Goal: Task Accomplishment & Management: Manage account settings

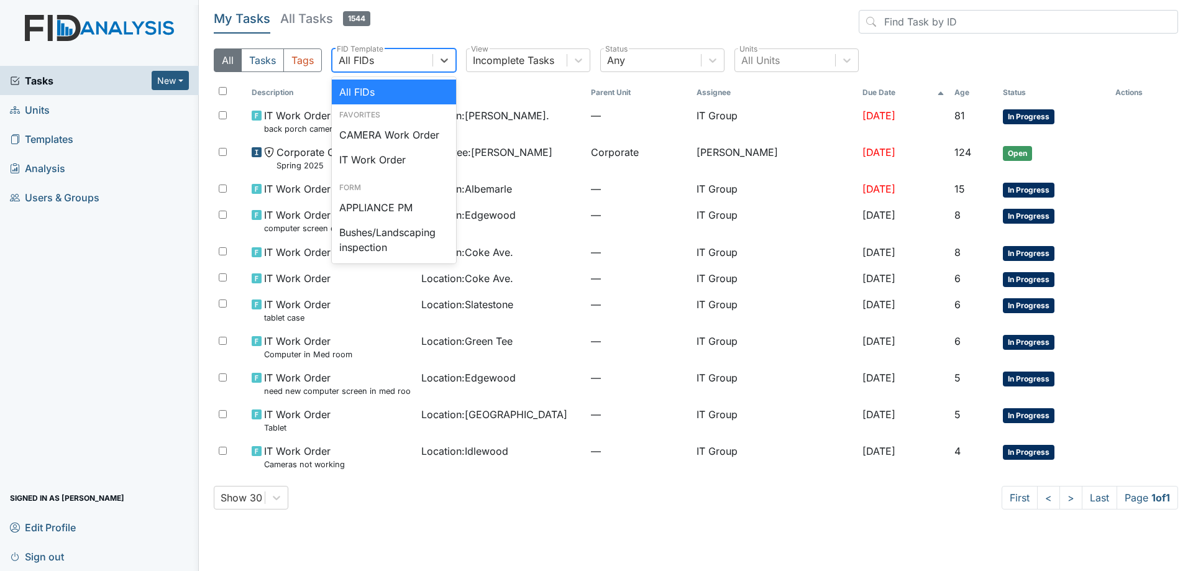
click at [369, 53] on div "All FIDs" at bounding box center [356, 60] width 35 height 15
click at [382, 89] on div "All FIDs" at bounding box center [394, 92] width 124 height 25
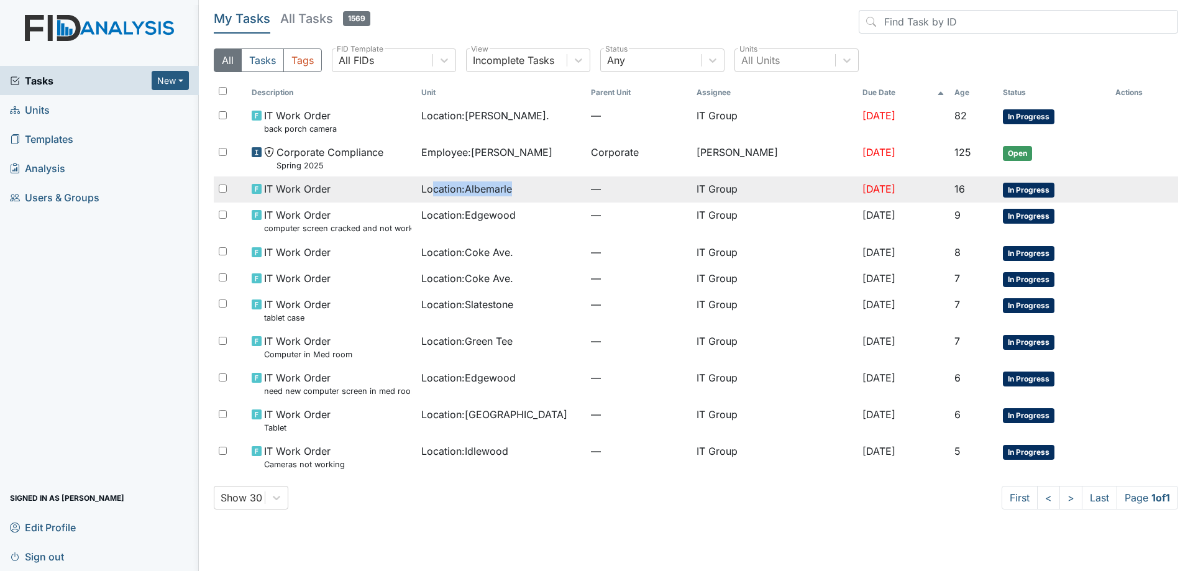
drag, startPoint x: 431, startPoint y: 195, endPoint x: 575, endPoint y: 186, distance: 143.9
click at [575, 186] on div "Location : Albemarle" at bounding box center [501, 188] width 160 height 15
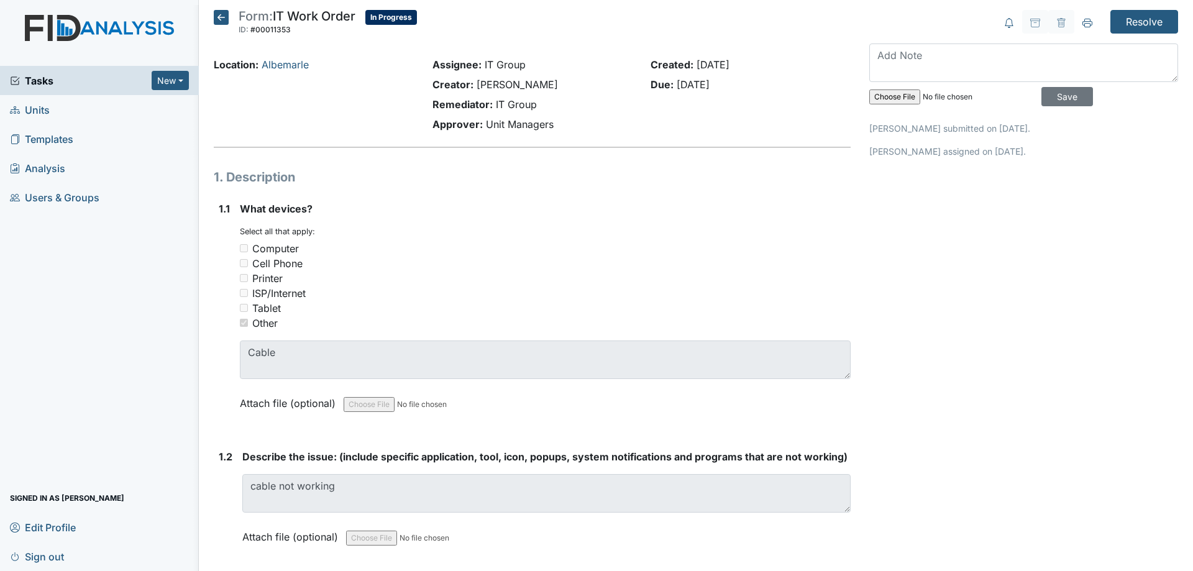
click at [227, 14] on icon at bounding box center [221, 17] width 15 height 15
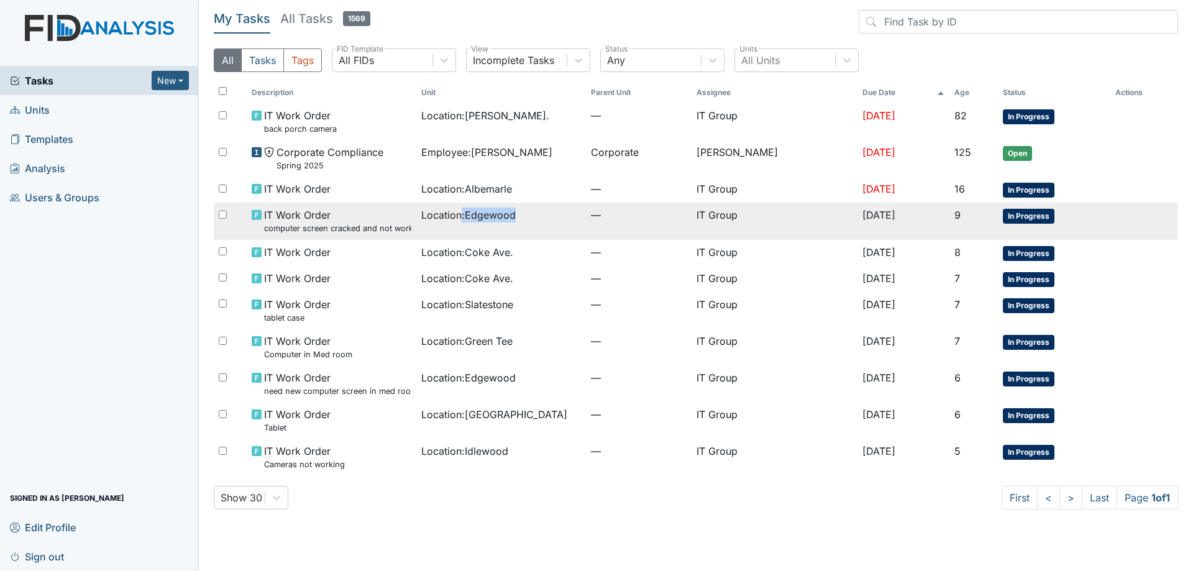
drag, startPoint x: 460, startPoint y: 211, endPoint x: 530, endPoint y: 218, distance: 69.9
click at [530, 218] on div "Location : Edgewood" at bounding box center [501, 215] width 160 height 15
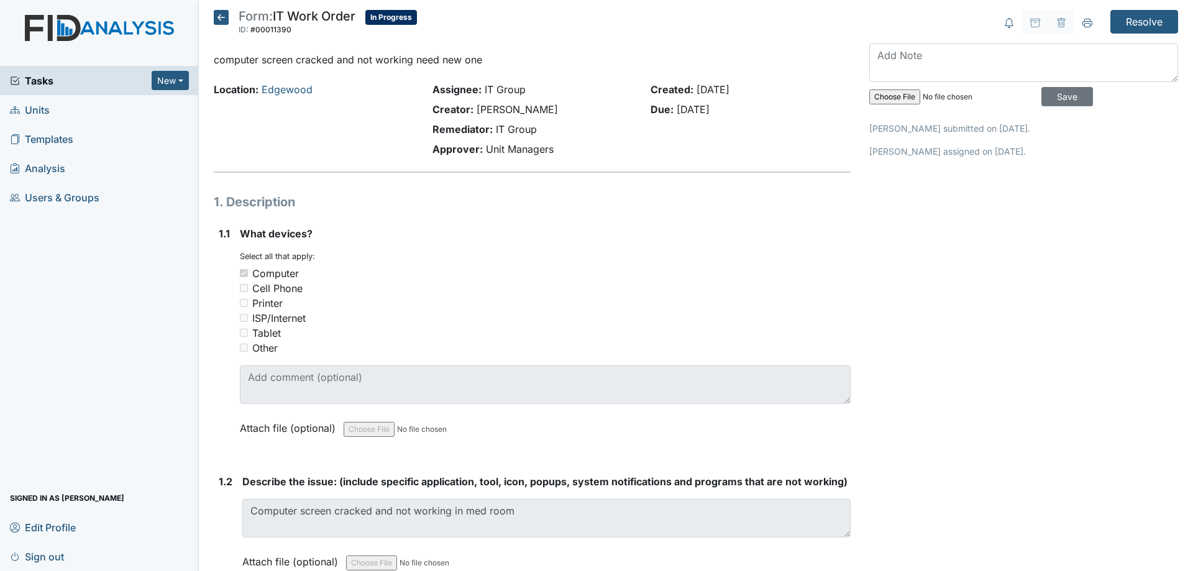
click at [222, 16] on icon at bounding box center [221, 17] width 15 height 15
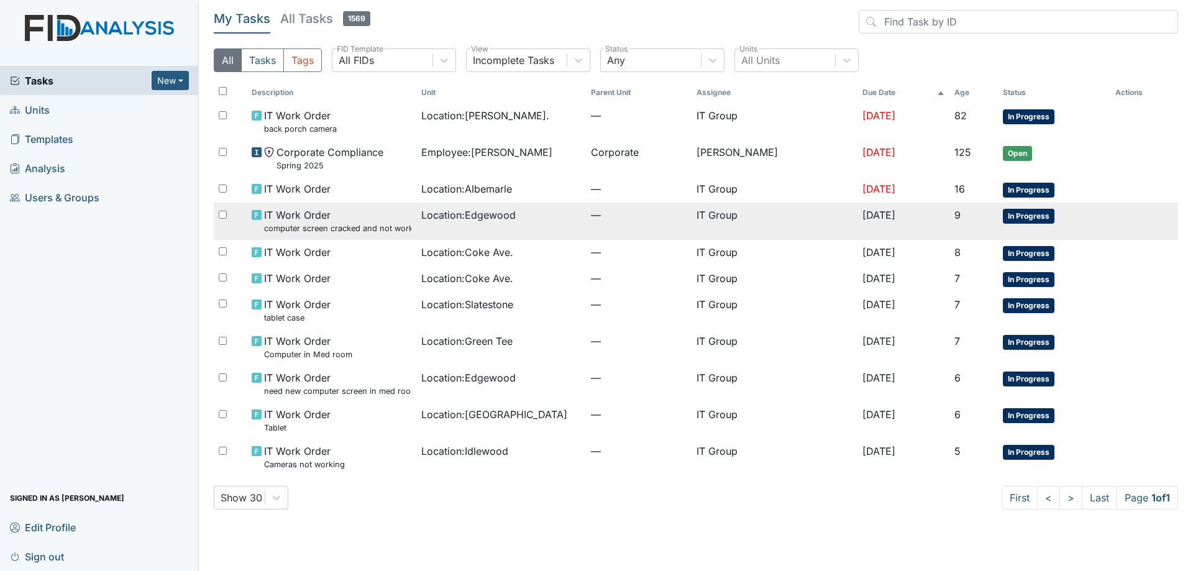
click at [221, 213] on input "checkbox" at bounding box center [223, 215] width 8 height 8
checkbox input "true"
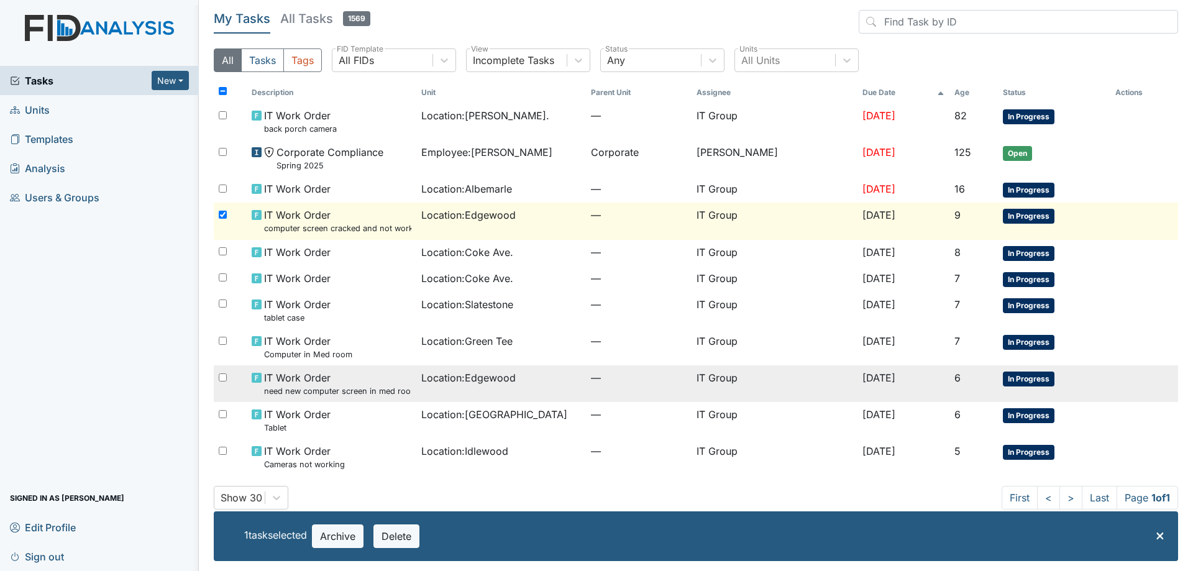
click at [222, 377] on input "checkbox" at bounding box center [223, 377] width 8 height 8
checkbox input "true"
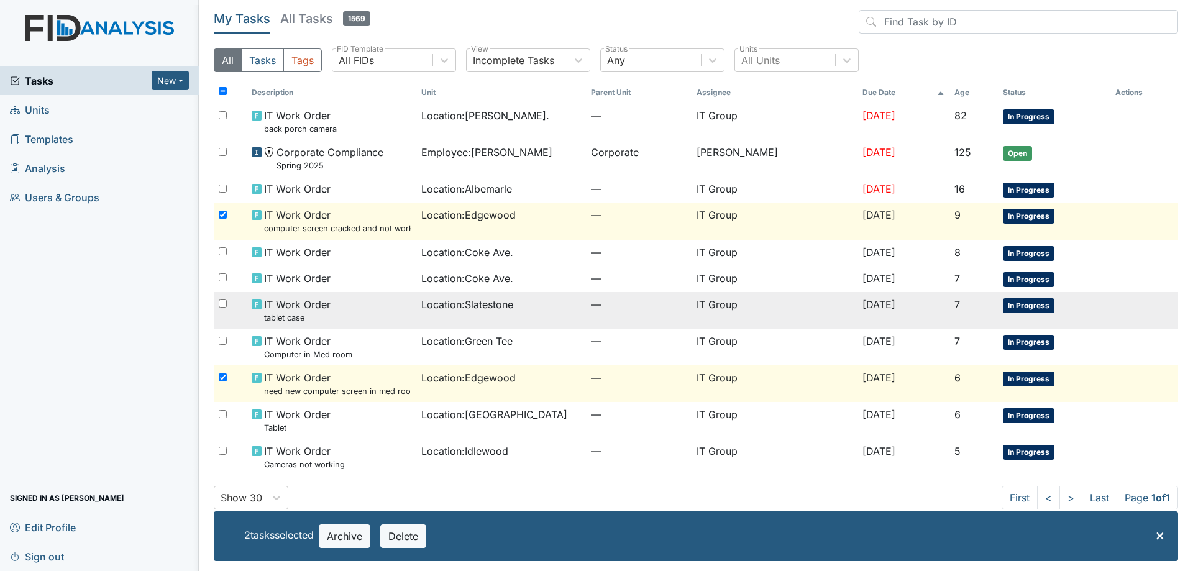
click at [323, 316] on small "tablet case" at bounding box center [297, 318] width 66 height 12
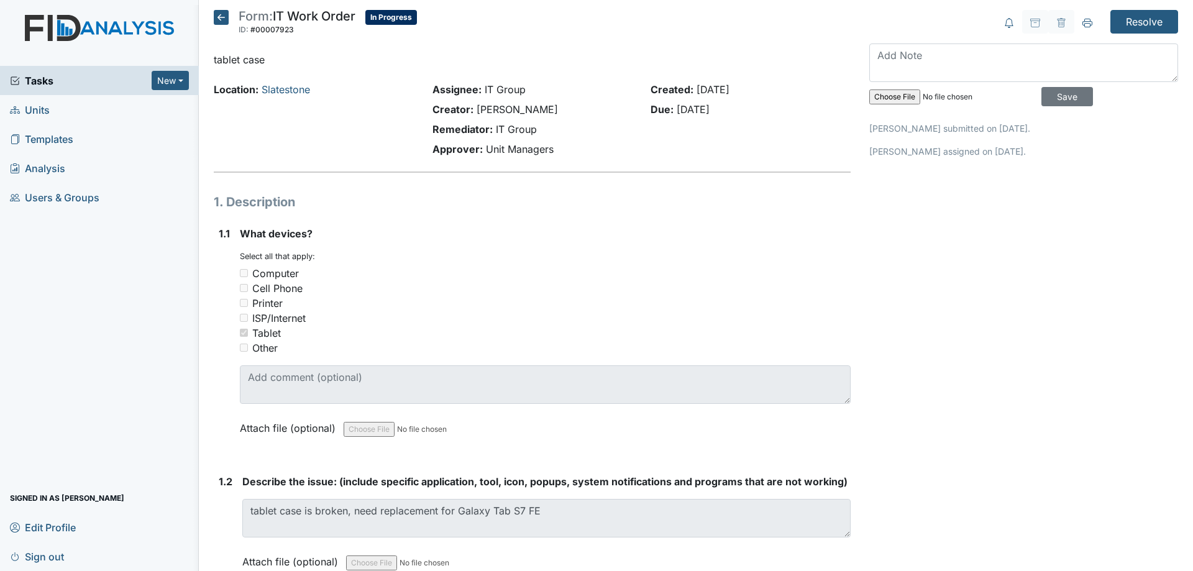
click at [224, 17] on icon at bounding box center [221, 17] width 15 height 15
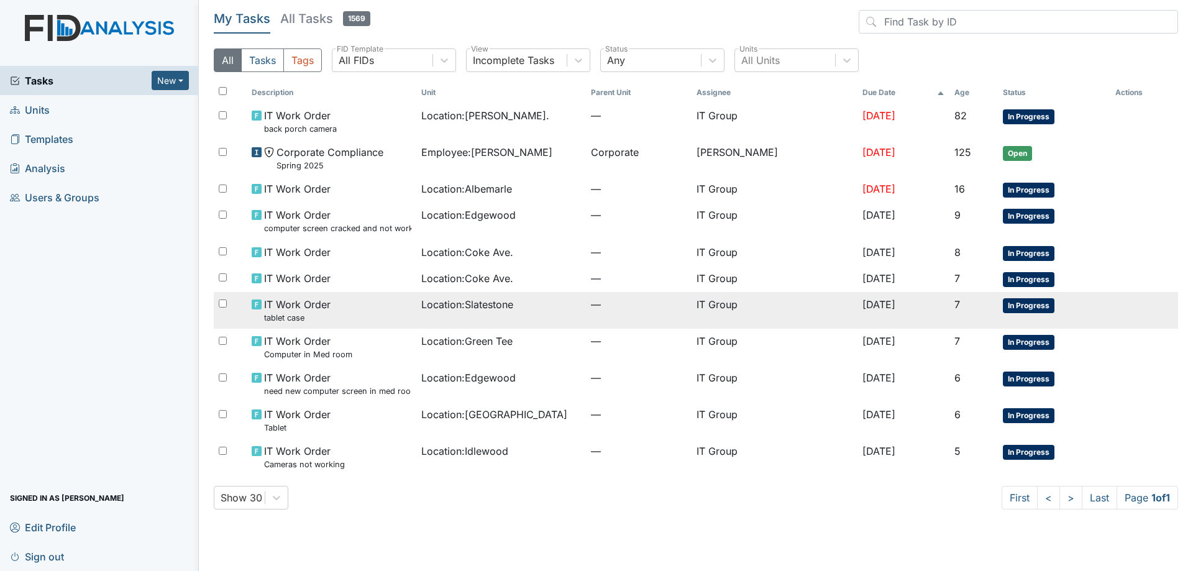
click at [222, 306] on input "checkbox" at bounding box center [223, 304] width 8 height 8
checkbox input "true"
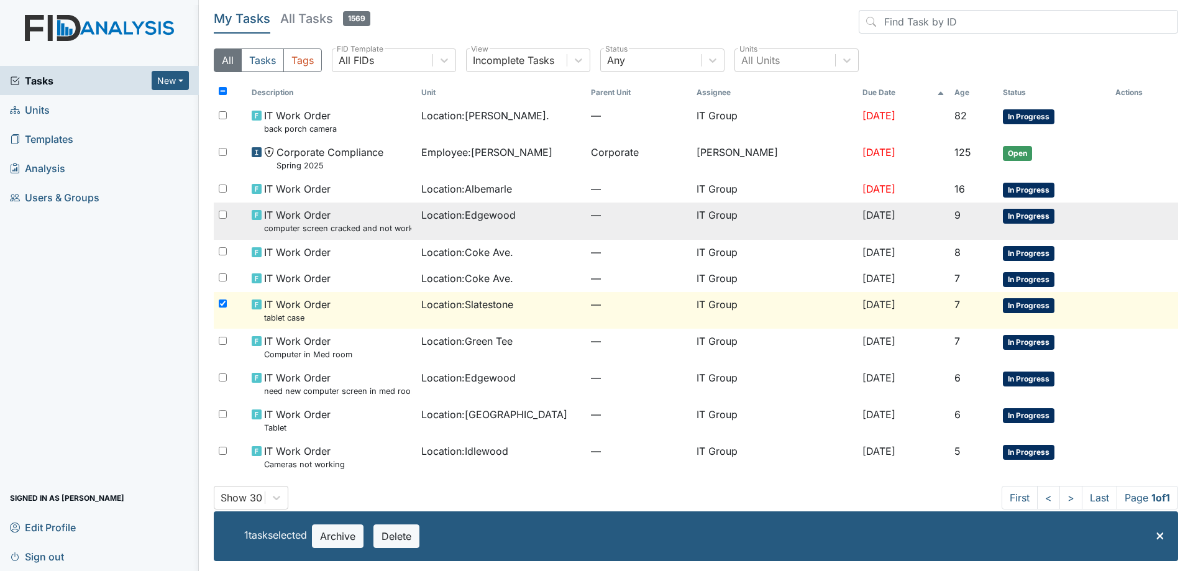
click at [221, 215] on input "checkbox" at bounding box center [223, 215] width 8 height 8
checkbox input "true"
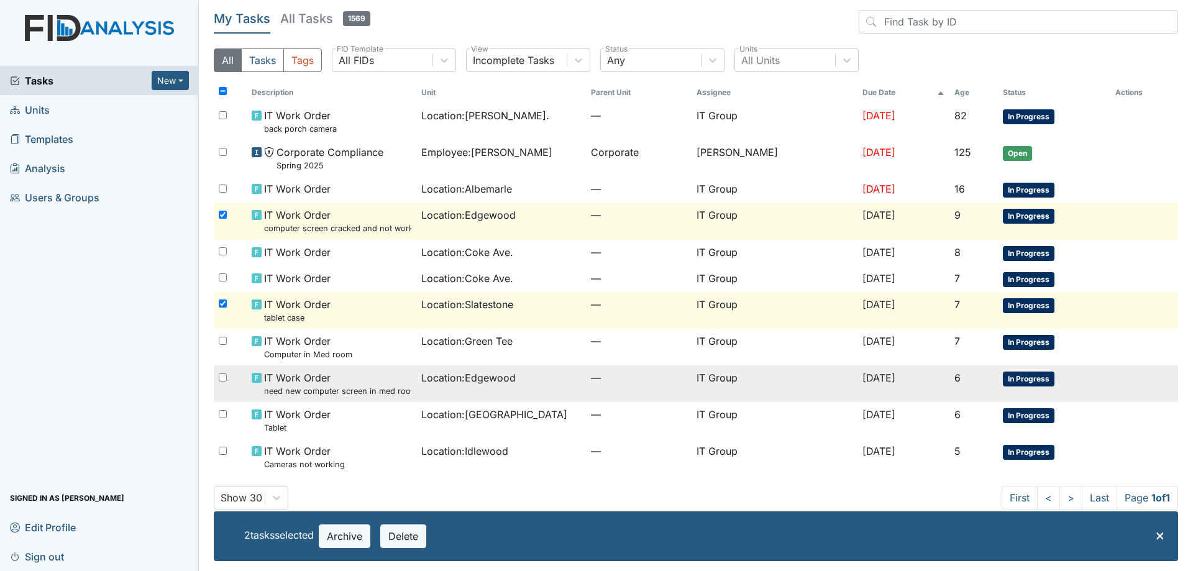
click at [222, 382] on div at bounding box center [230, 377] width 33 height 25
checkbox input "true"
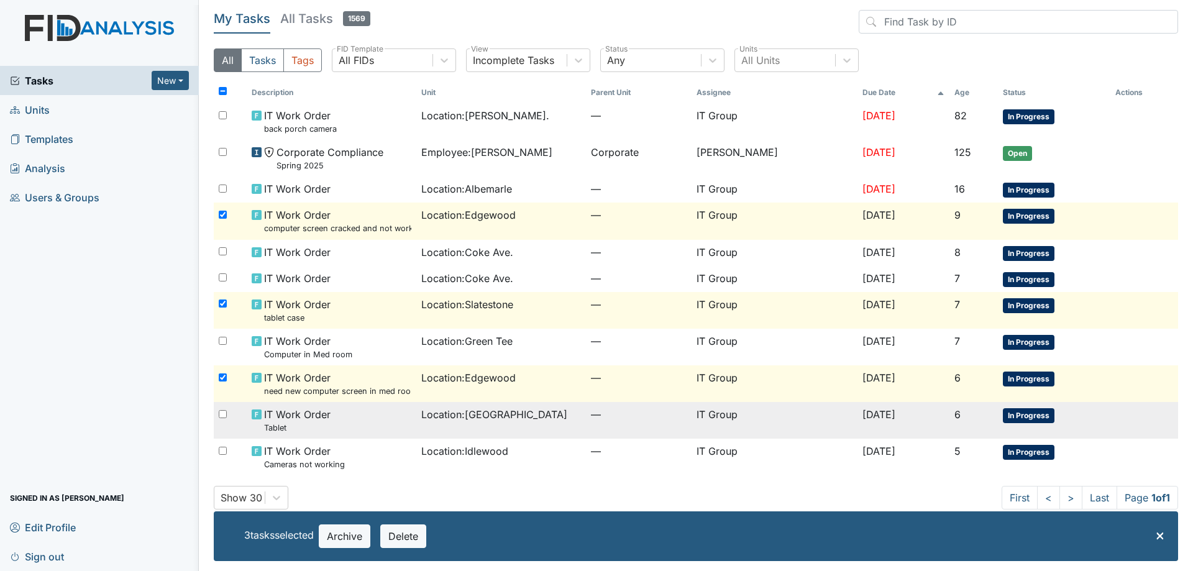
click at [230, 407] on div at bounding box center [230, 414] width 33 height 25
checkbox input "true"
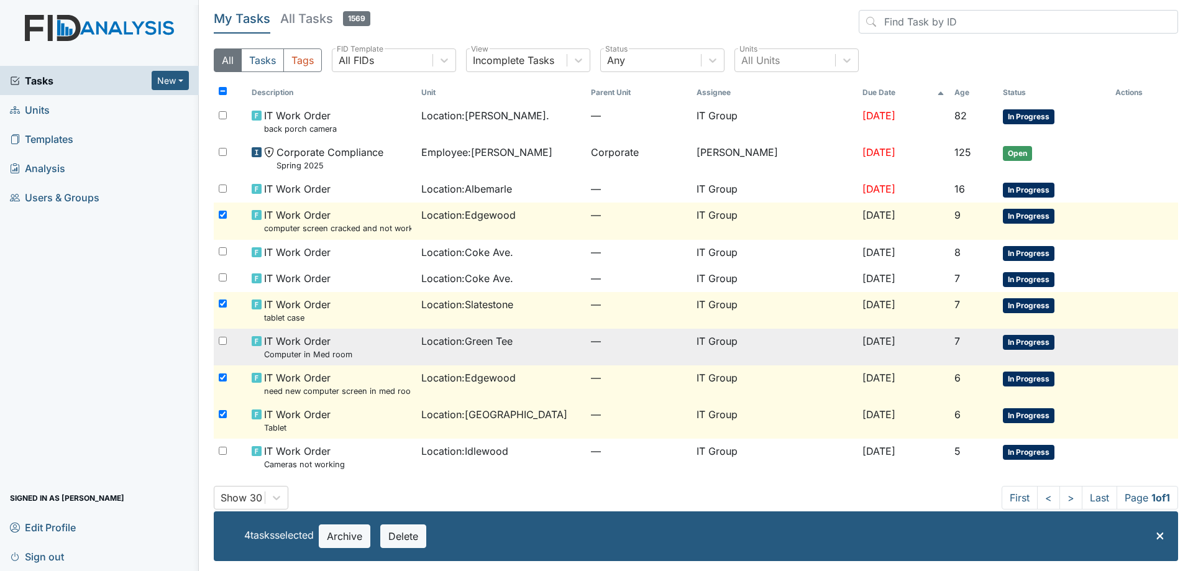
click at [413, 353] on td "IT Work Order Computer in Med room" at bounding box center [332, 347] width 170 height 37
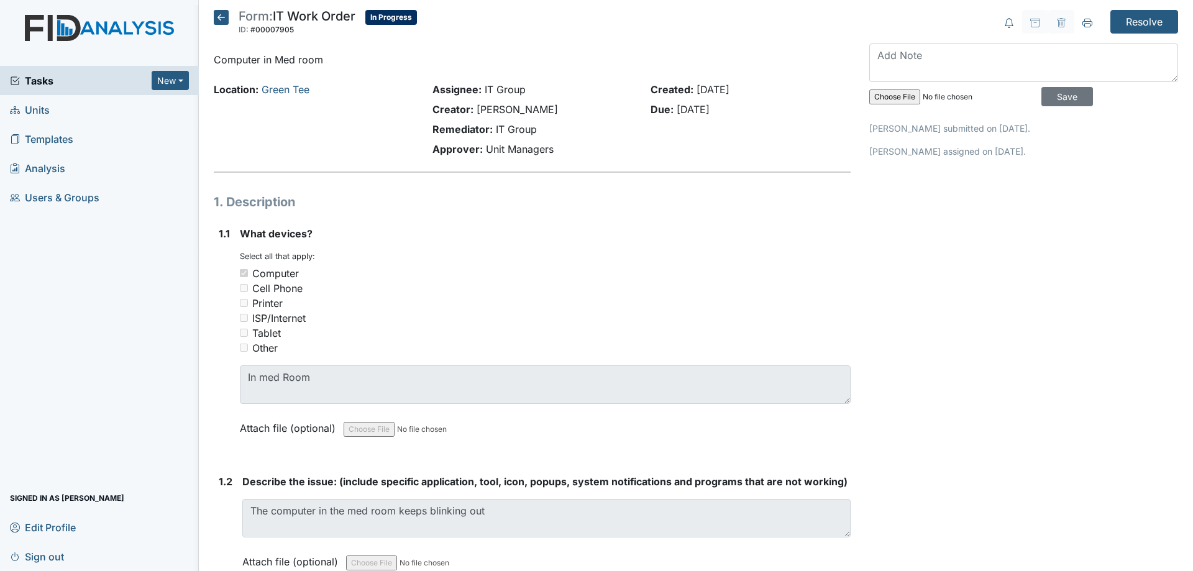
click at [216, 14] on icon at bounding box center [221, 17] width 15 height 15
